Goal: Navigation & Orientation: Find specific page/section

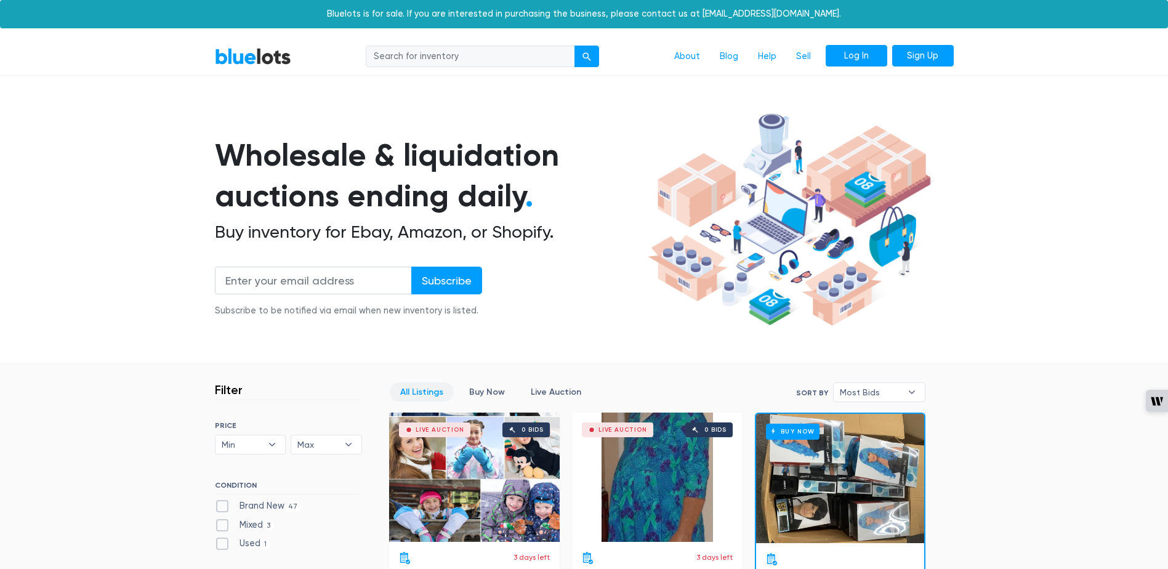
drag, startPoint x: 0, startPoint y: 0, endPoint x: 859, endPoint y: 57, distance: 860.8
click at [859, 56] on link "Log In" at bounding box center [857, 56] width 62 height 22
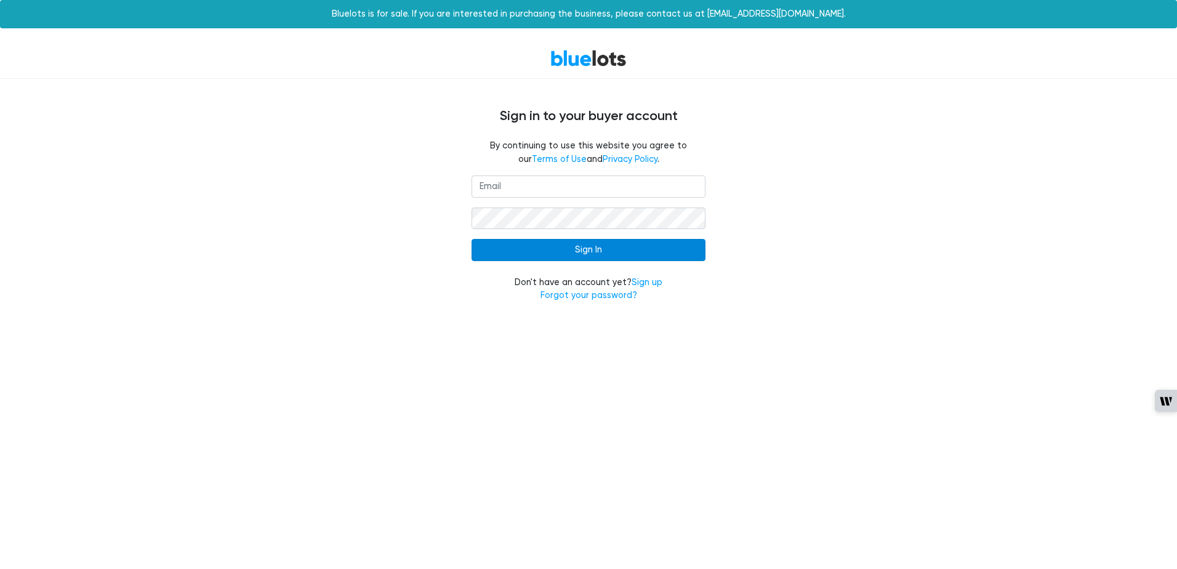
type input "[EMAIL_ADDRESS][DOMAIN_NAME]"
click at [588, 250] on input "Sign In" at bounding box center [589, 250] width 234 height 22
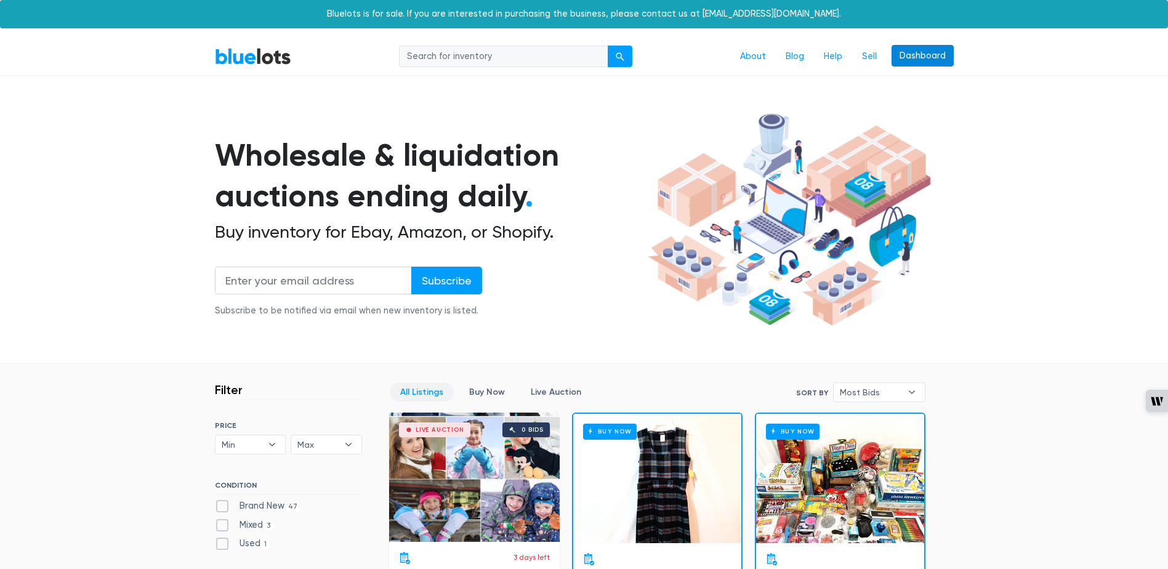
click at [916, 54] on link "Dashboard" at bounding box center [923, 56] width 62 height 22
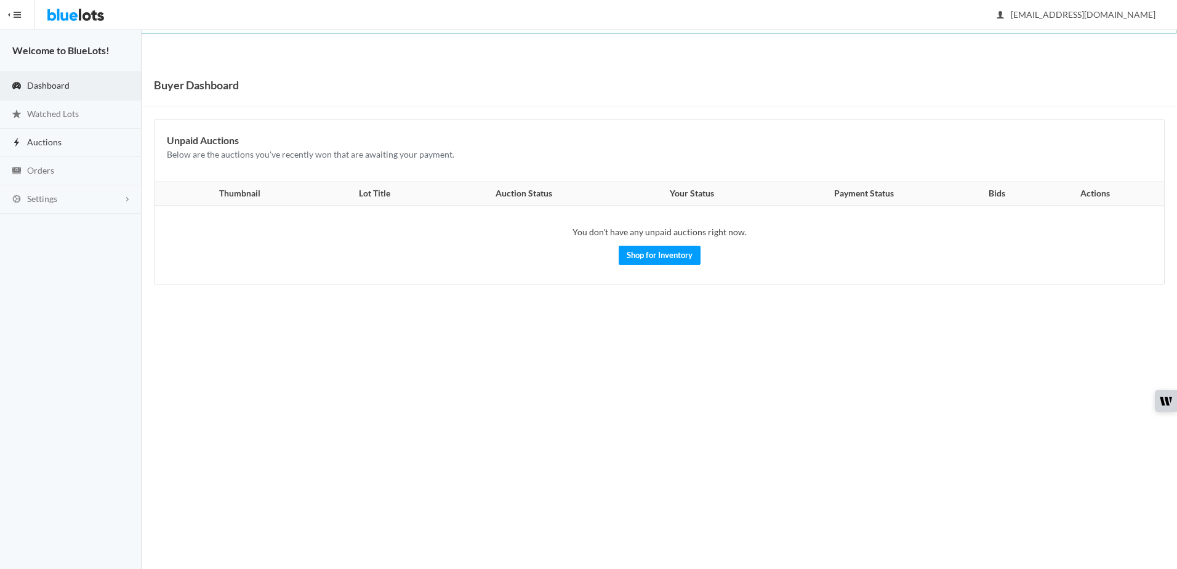
click at [50, 143] on span "Auctions" at bounding box center [44, 142] width 34 height 10
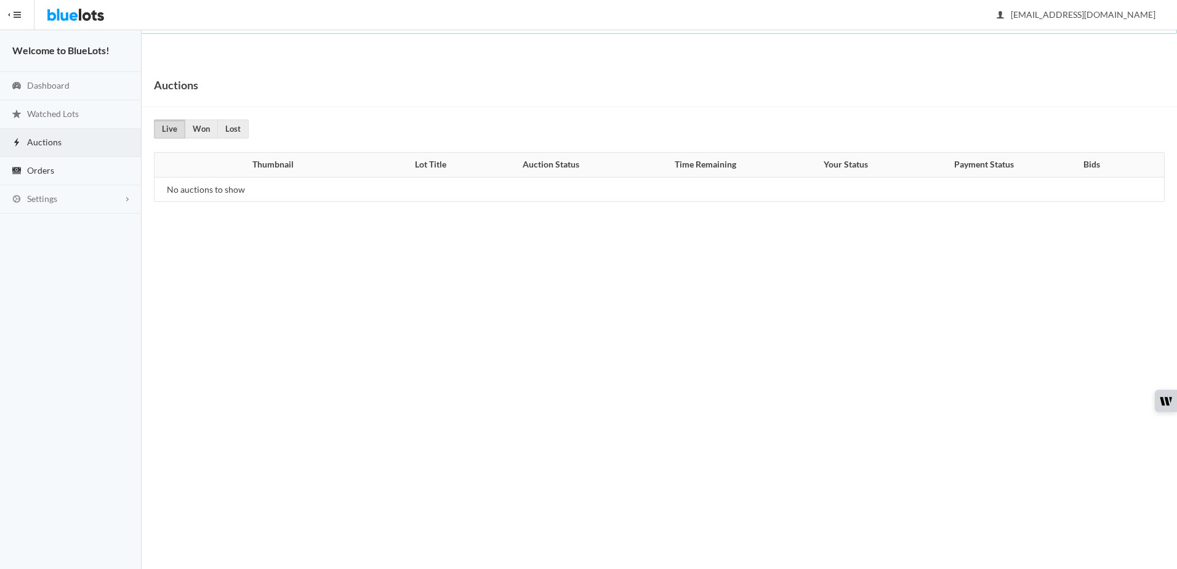
click at [43, 158] on link "Orders" at bounding box center [71, 171] width 142 height 28
